Goal: Communication & Community: Answer question/provide support

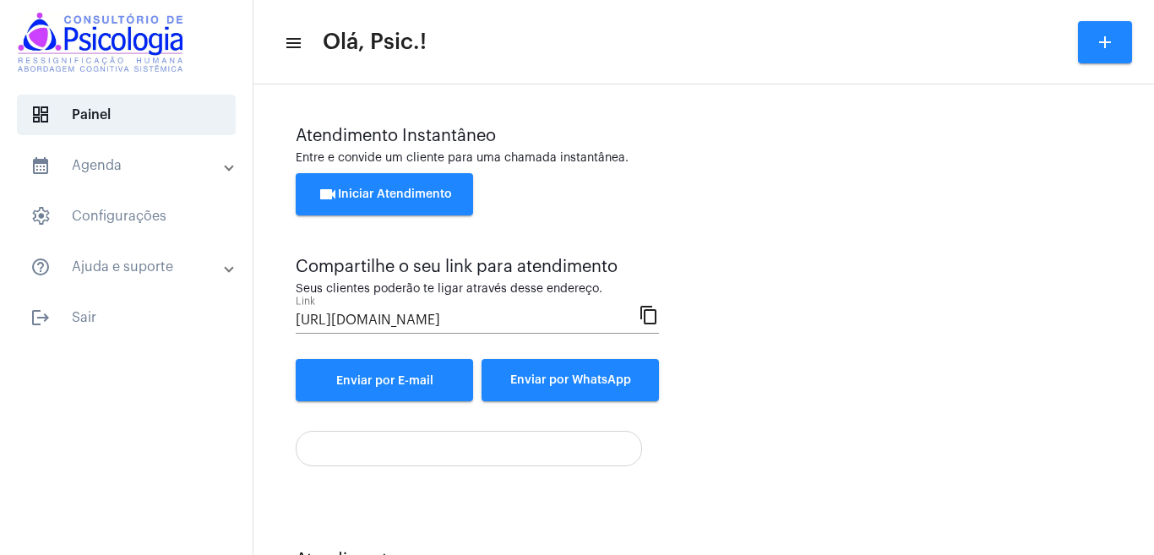
scroll to position [76, 0]
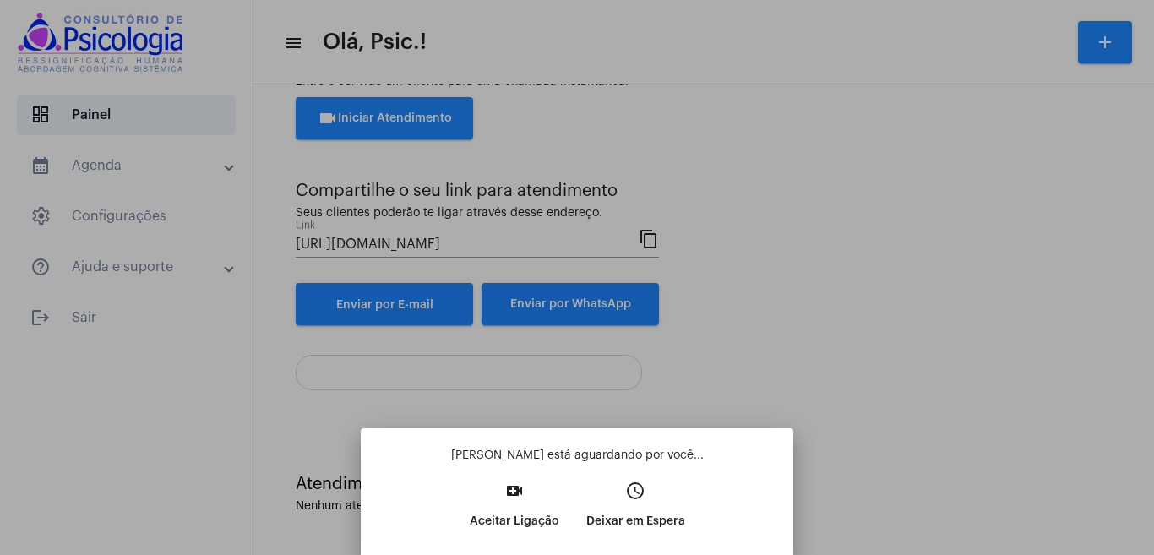
click at [1009, 305] on div at bounding box center [577, 277] width 1154 height 555
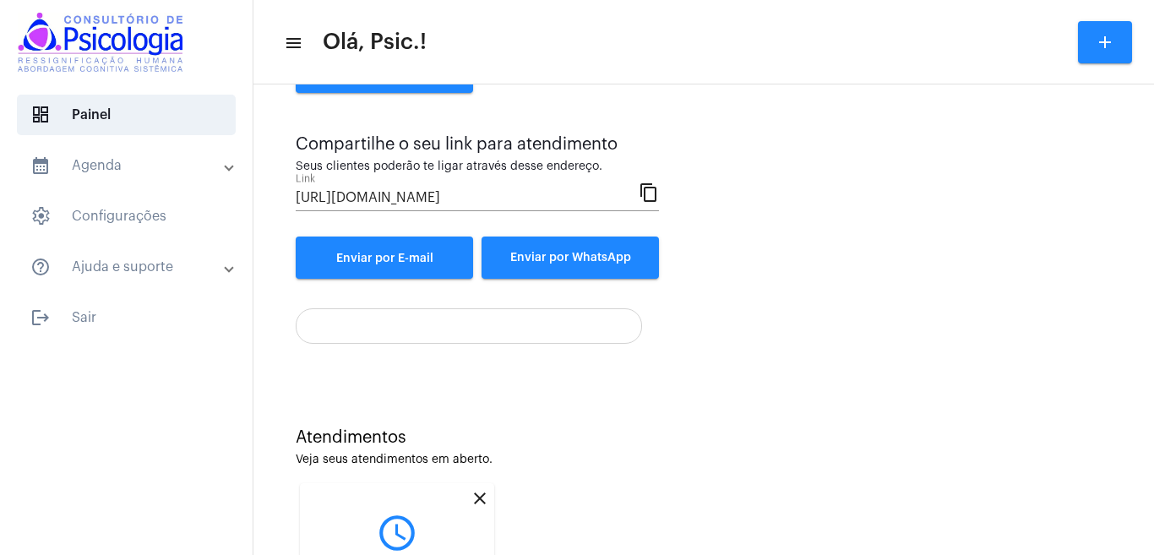
scroll to position [293, 0]
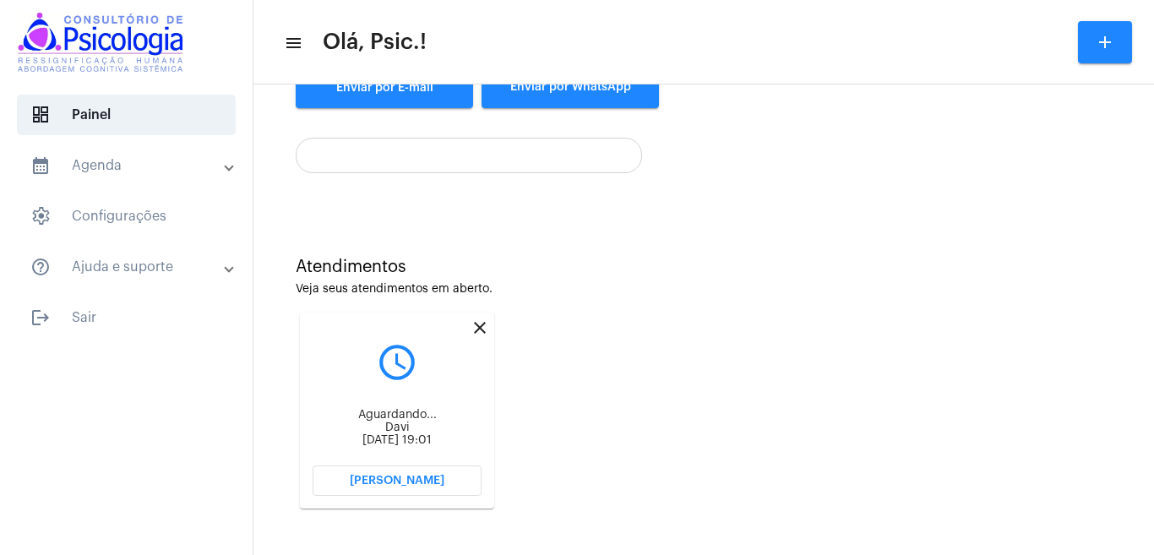
click at [398, 477] on span "[PERSON_NAME]" at bounding box center [397, 481] width 95 height 12
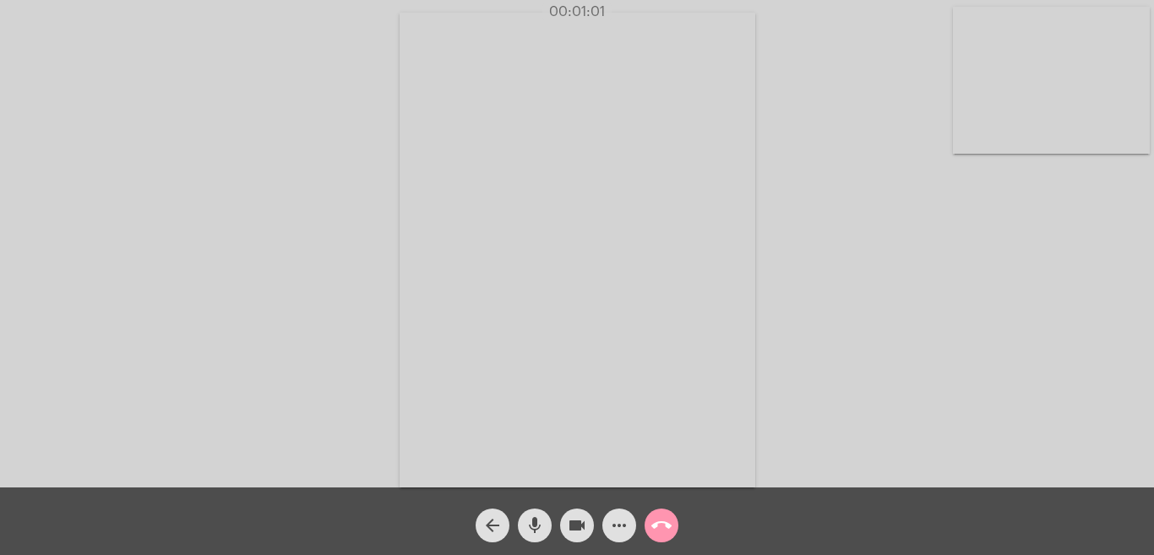
click at [665, 522] on mat-icon "call_end" at bounding box center [661, 525] width 20 height 20
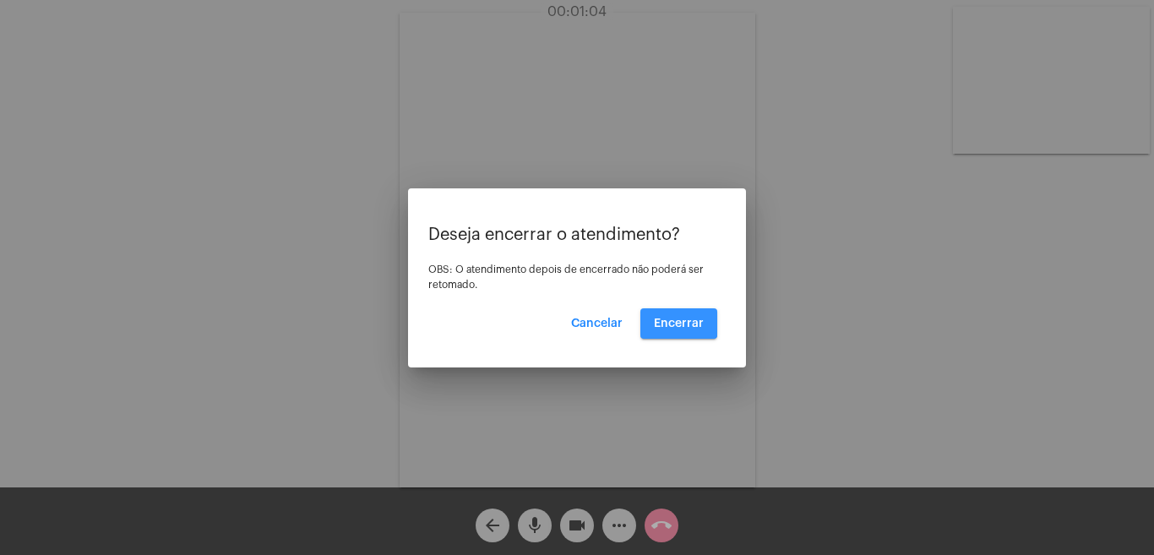
click at [676, 312] on button "Encerrar" at bounding box center [678, 323] width 77 height 30
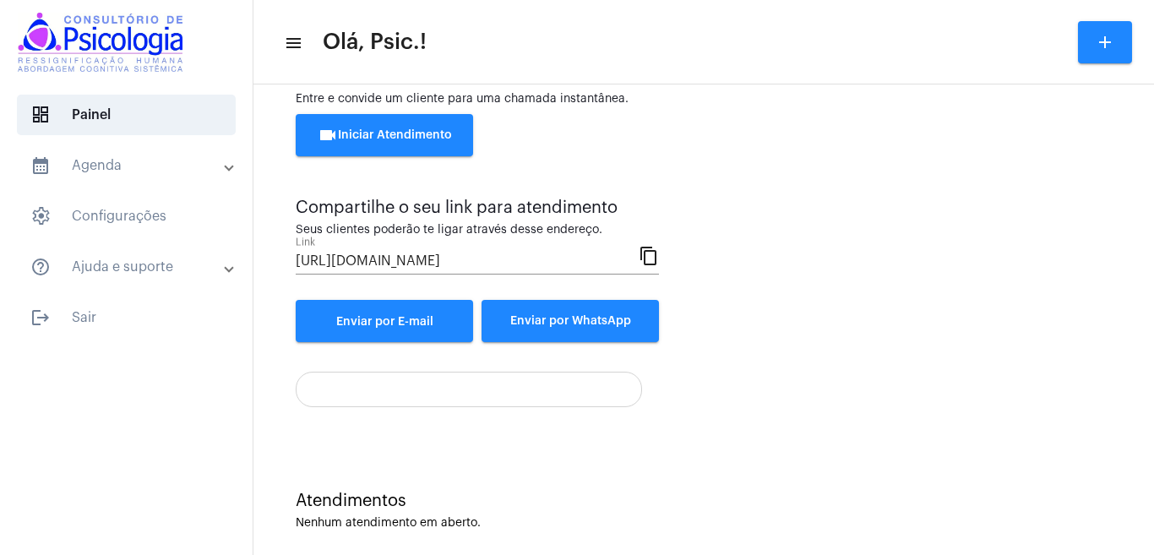
scroll to position [76, 0]
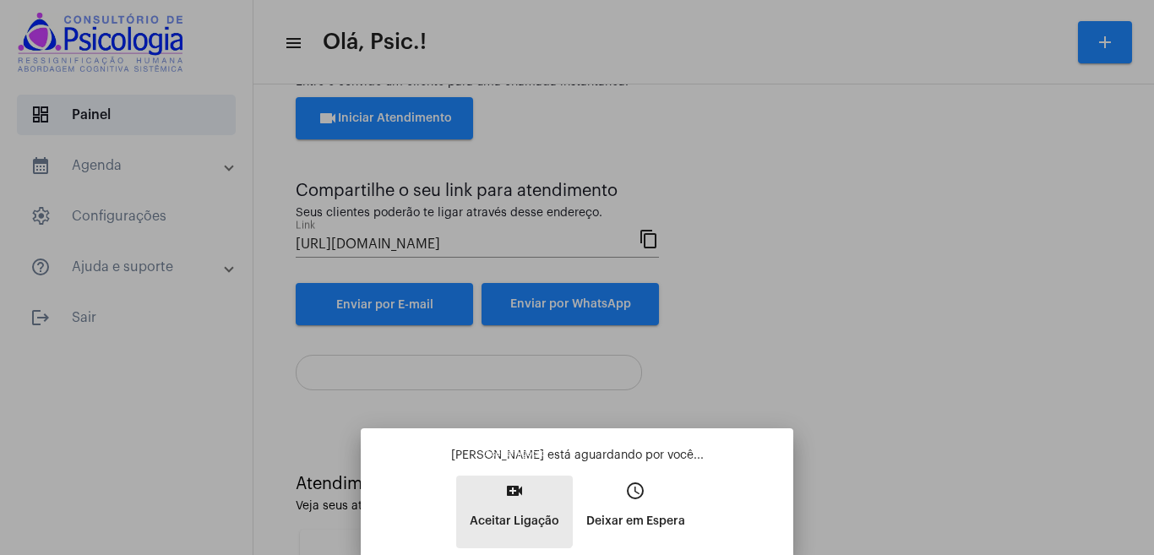
click at [513, 503] on button "video_call Aceitar Ligação" at bounding box center [514, 512] width 117 height 73
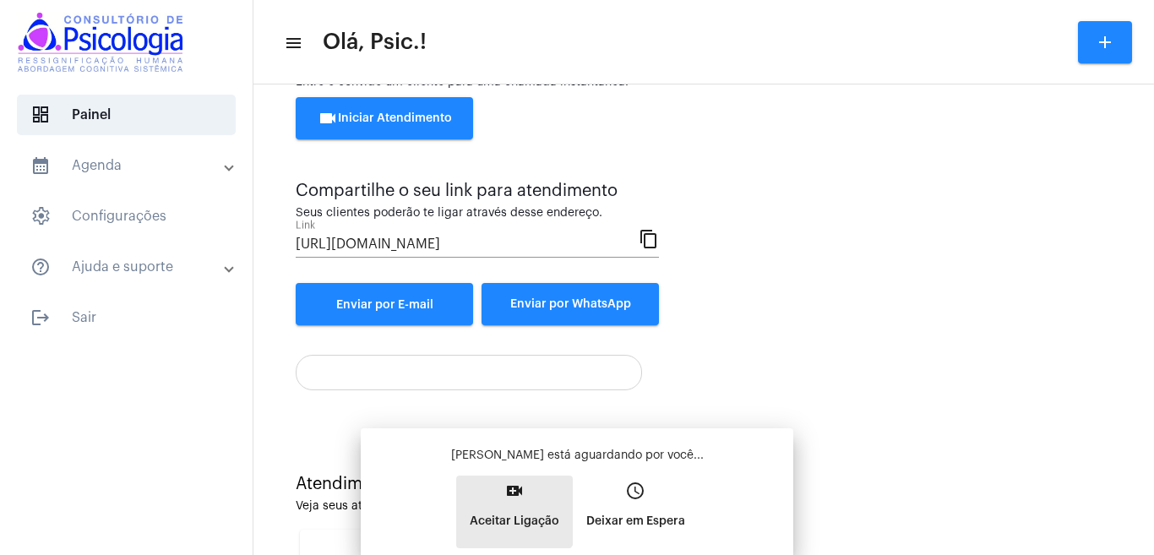
click at [513, 503] on div "[PERSON_NAME] está aguardando por você... video_call Aceitar Ligação access_tim…" at bounding box center [576, 497] width 405 height 101
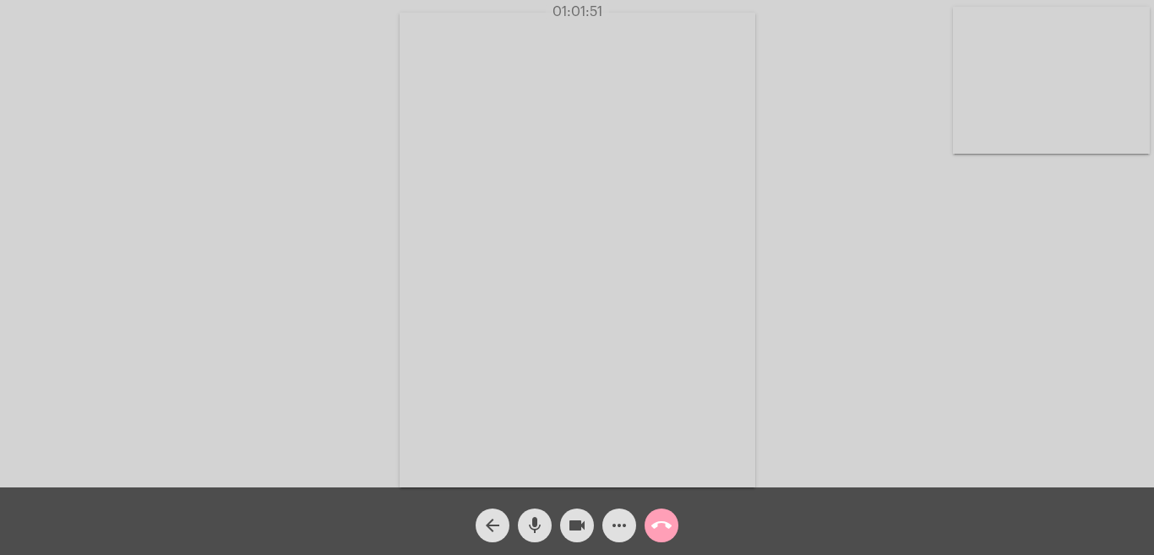
click at [662, 525] on mat-icon "call_end" at bounding box center [661, 525] width 20 height 20
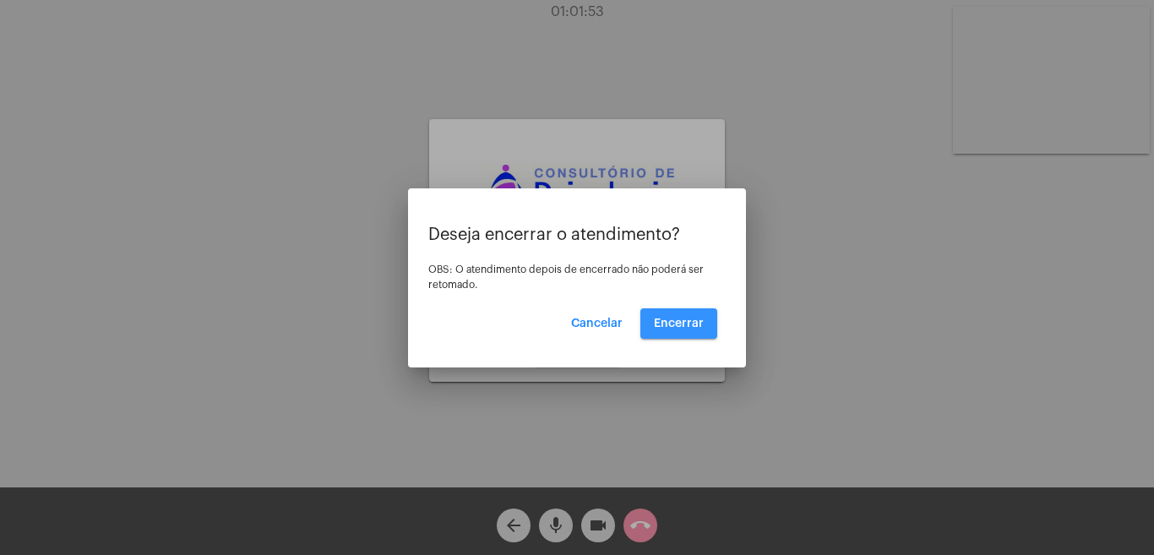
click at [692, 325] on span "Encerrar" at bounding box center [679, 324] width 50 height 12
